Goal: Find specific page/section: Find specific page/section

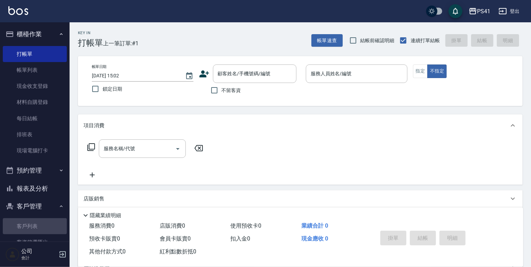
drag, startPoint x: 54, startPoint y: 225, endPoint x: 93, endPoint y: 207, distance: 43.8
click at [54, 225] on link "客戶列表" at bounding box center [35, 226] width 64 height 16
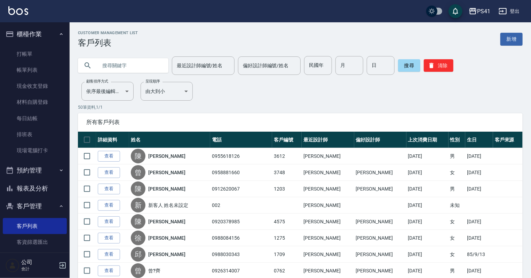
click at [123, 73] on input "text" at bounding box center [129, 65] width 65 height 19
type input "0922156722"
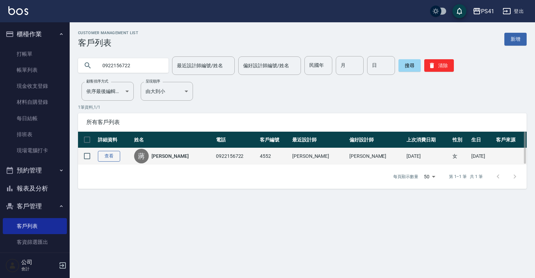
click at [105, 153] on link "查看" at bounding box center [109, 156] width 22 height 11
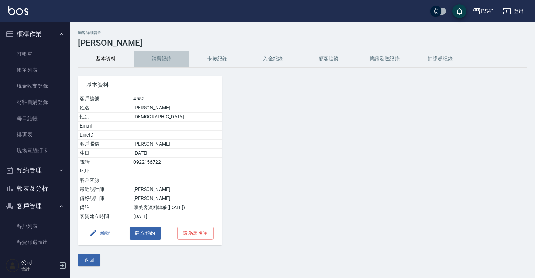
click at [156, 61] on button "消費記錄" at bounding box center [162, 58] width 56 height 17
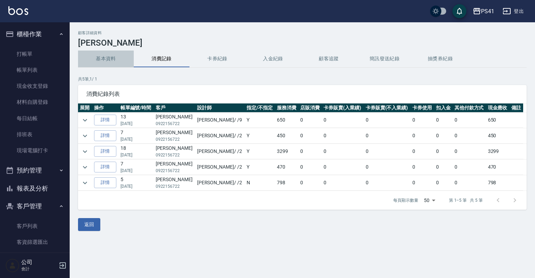
click at [110, 60] on button "基本資料" at bounding box center [106, 58] width 56 height 17
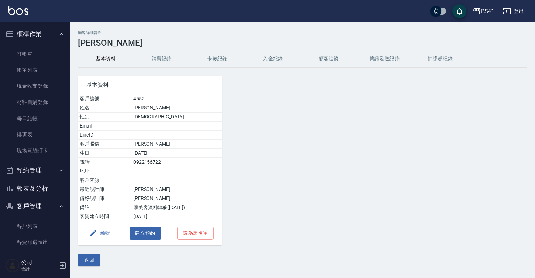
drag, startPoint x: 28, startPoint y: 221, endPoint x: 27, endPoint y: 209, distance: 12.6
click at [28, 221] on link "客戶列表" at bounding box center [35, 226] width 64 height 16
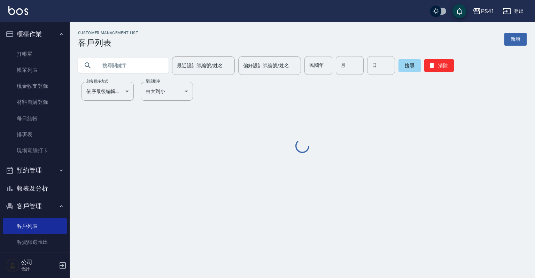
click at [122, 66] on input "text" at bounding box center [129, 65] width 65 height 19
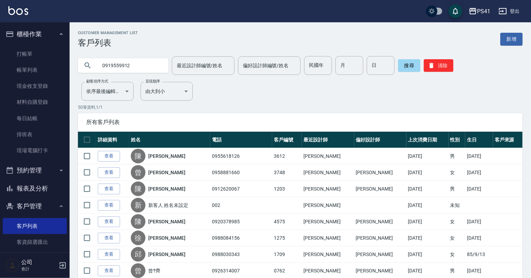
type input "0919559912"
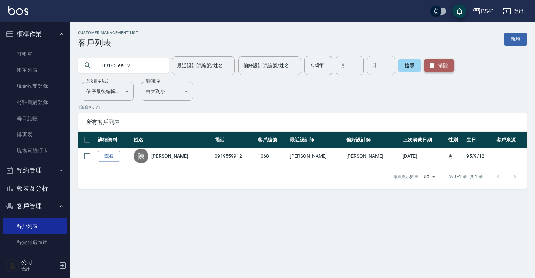
click at [442, 65] on button "清除" at bounding box center [439, 65] width 30 height 13
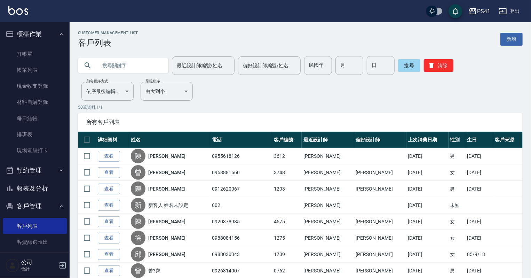
click at [100, 65] on input "text" at bounding box center [129, 65] width 65 height 19
type input "0986619755"
